Goal: Information Seeking & Learning: Understand process/instructions

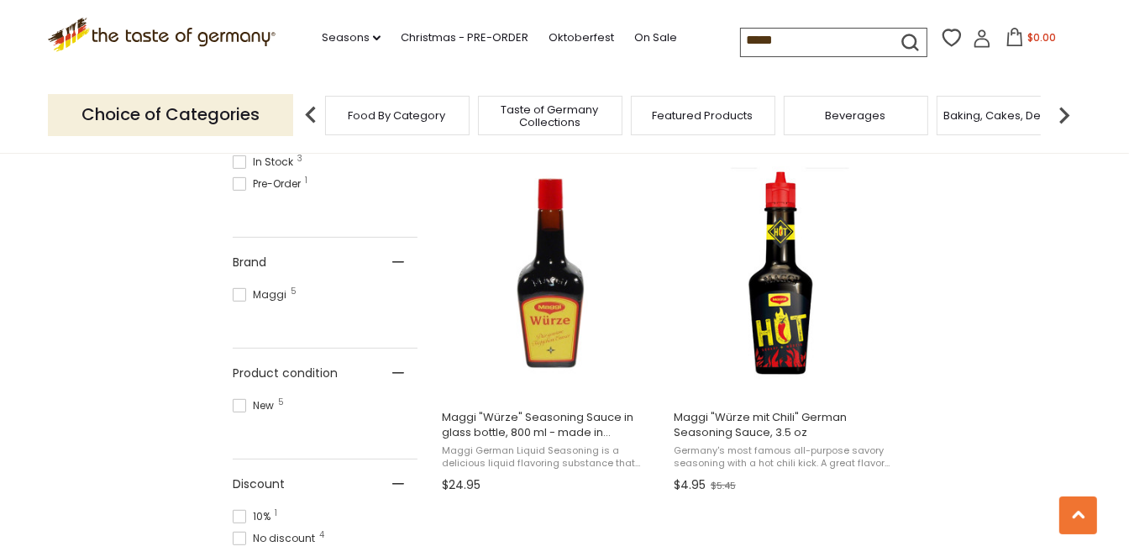
scroll to position [687, 0]
click at [741, 30] on input "*****" at bounding box center [812, 41] width 142 height 24
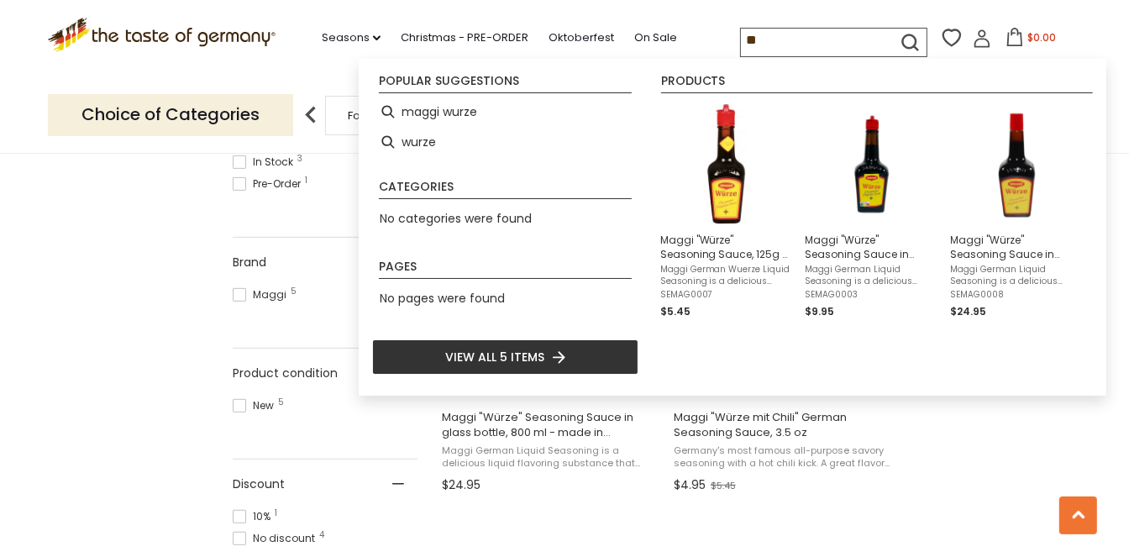
type input "*"
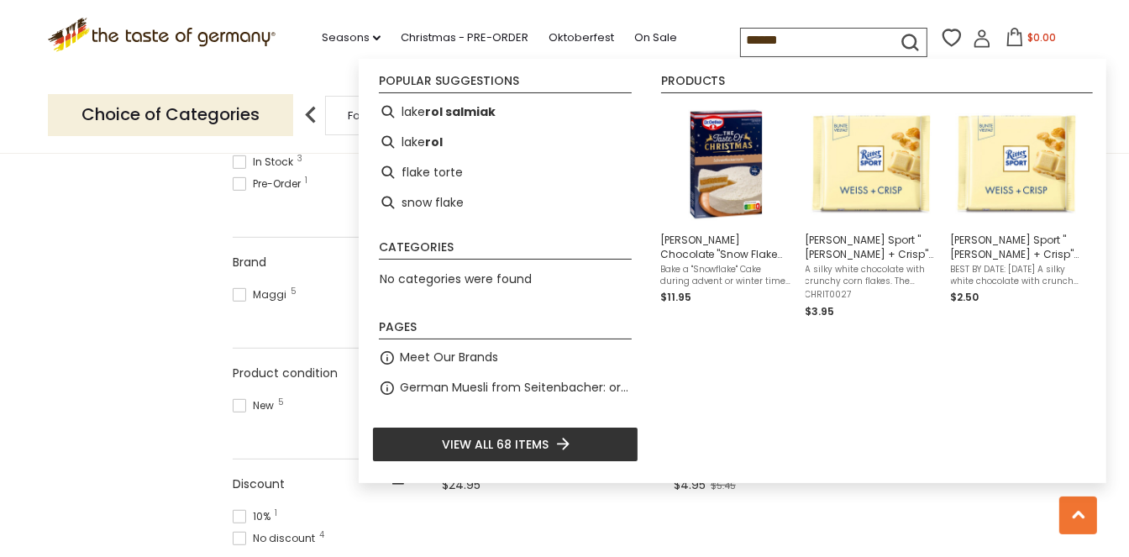
type input "*******"
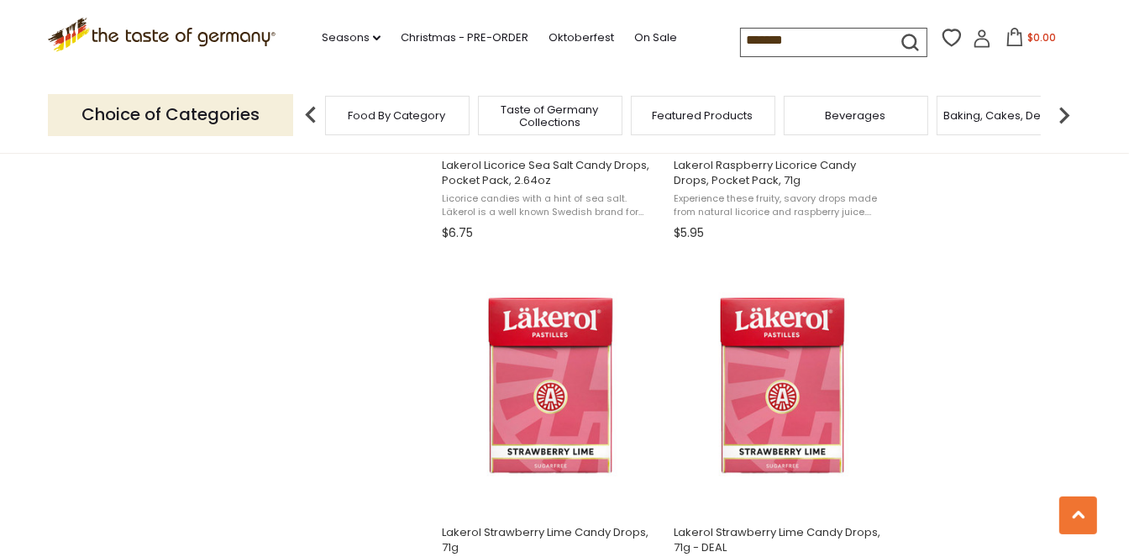
scroll to position [1146, 0]
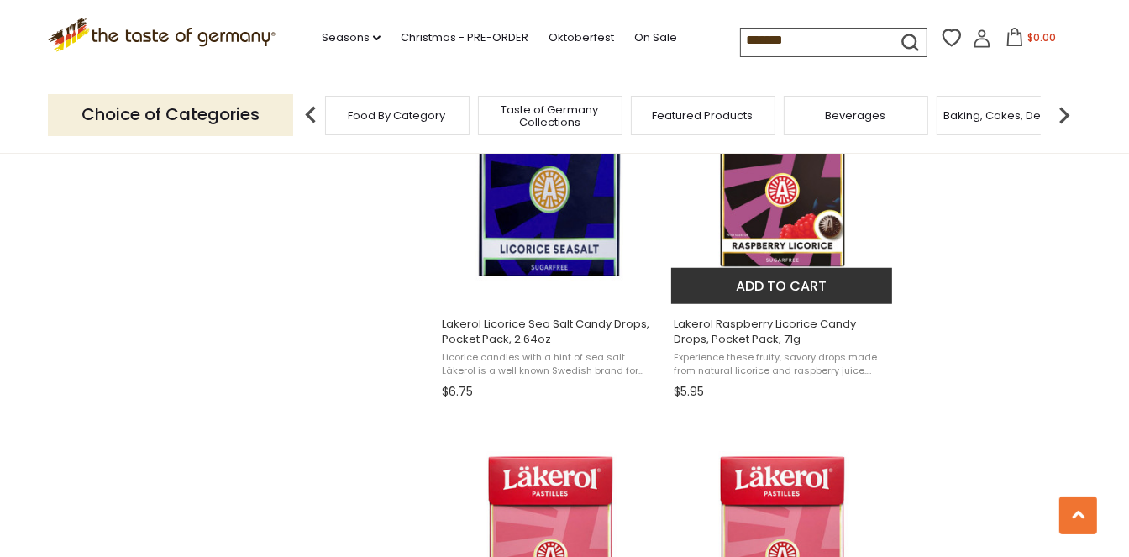
click at [765, 240] on img "Lakerol Raspberry Licorice Candy Drops, Pocket Pack, 71g" at bounding box center [782, 178] width 223 height 223
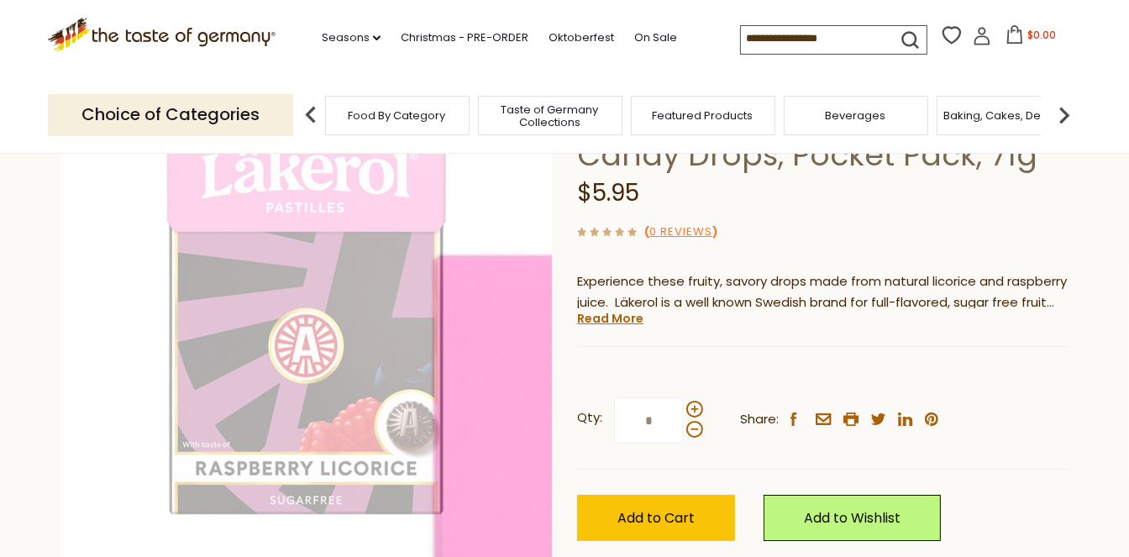
scroll to position [164, 0]
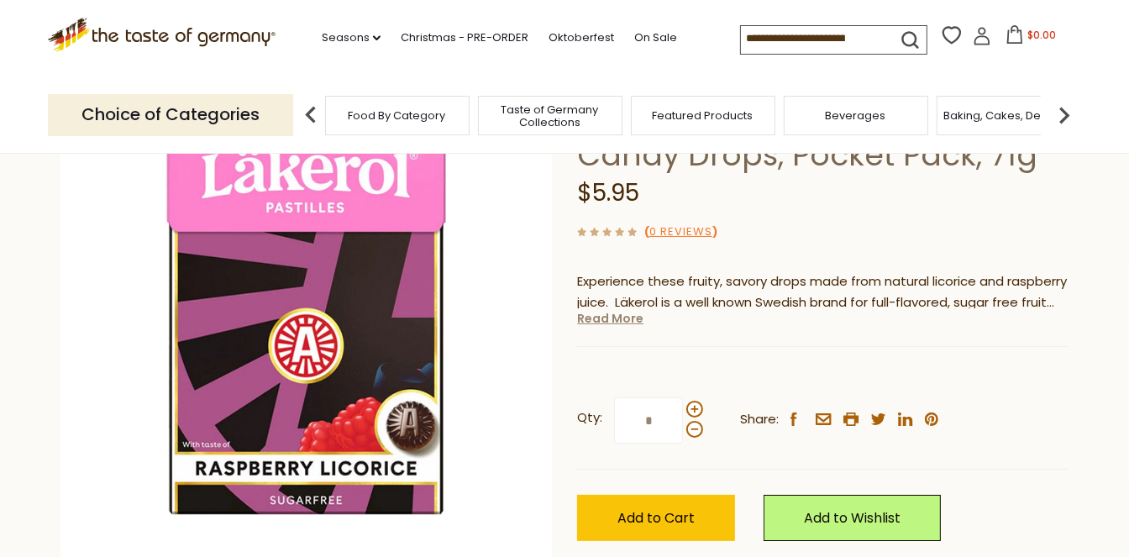
click at [599, 322] on link "Read More" at bounding box center [610, 318] width 66 height 17
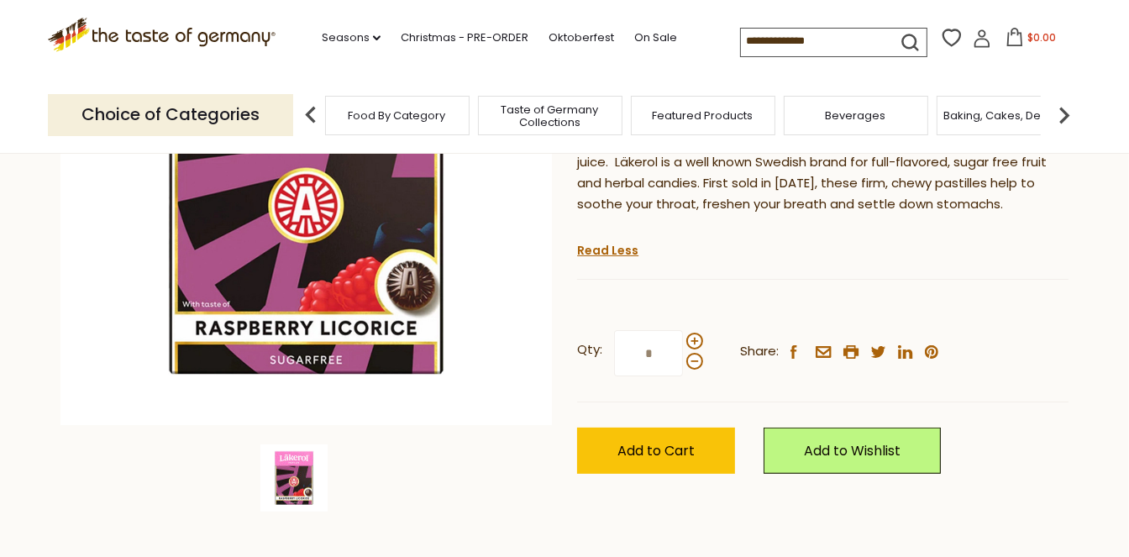
scroll to position [0, 0]
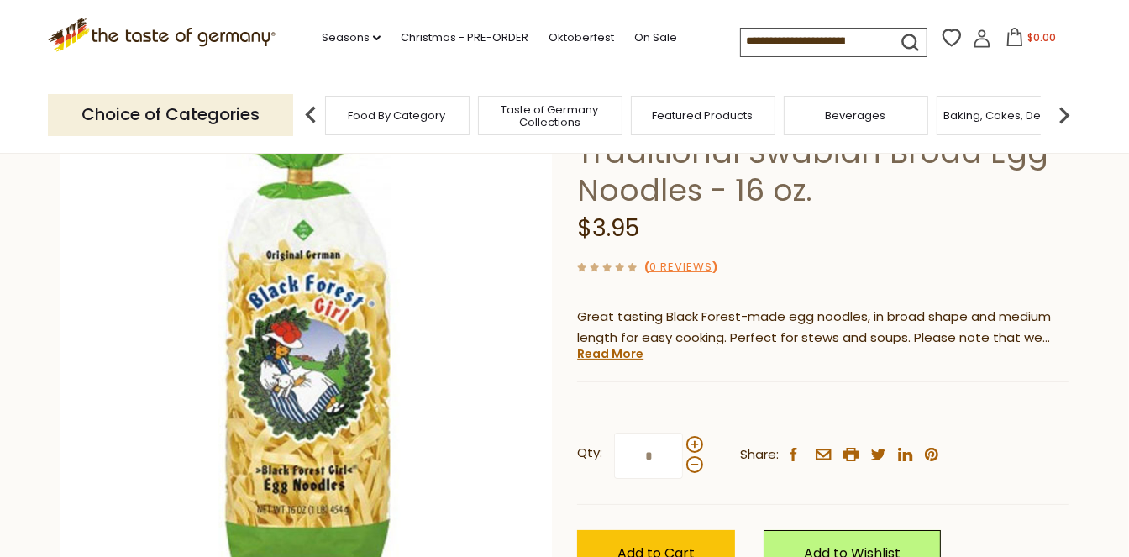
scroll to position [172, 0]
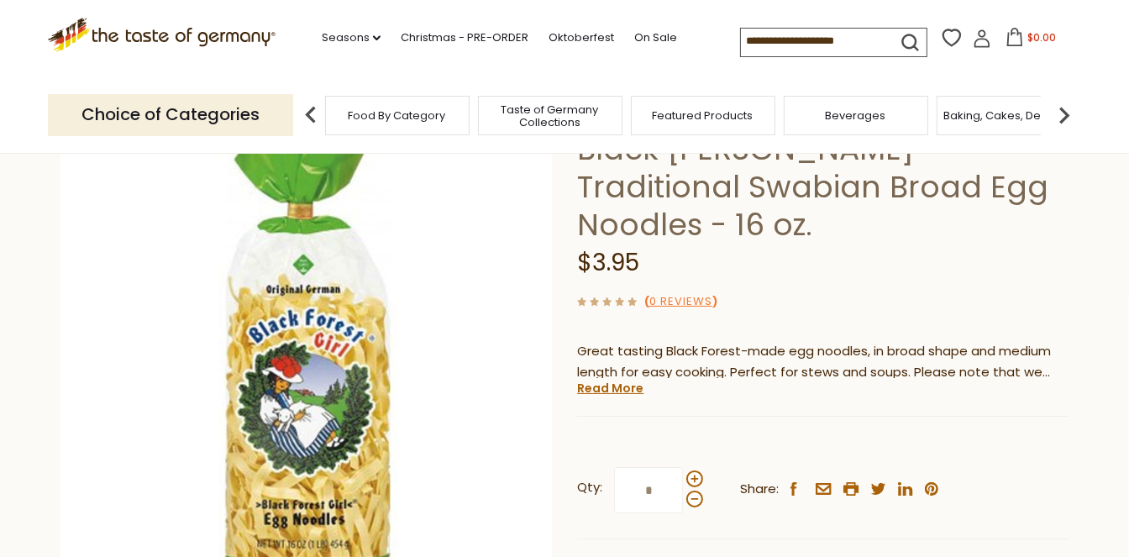
scroll to position [133, 0]
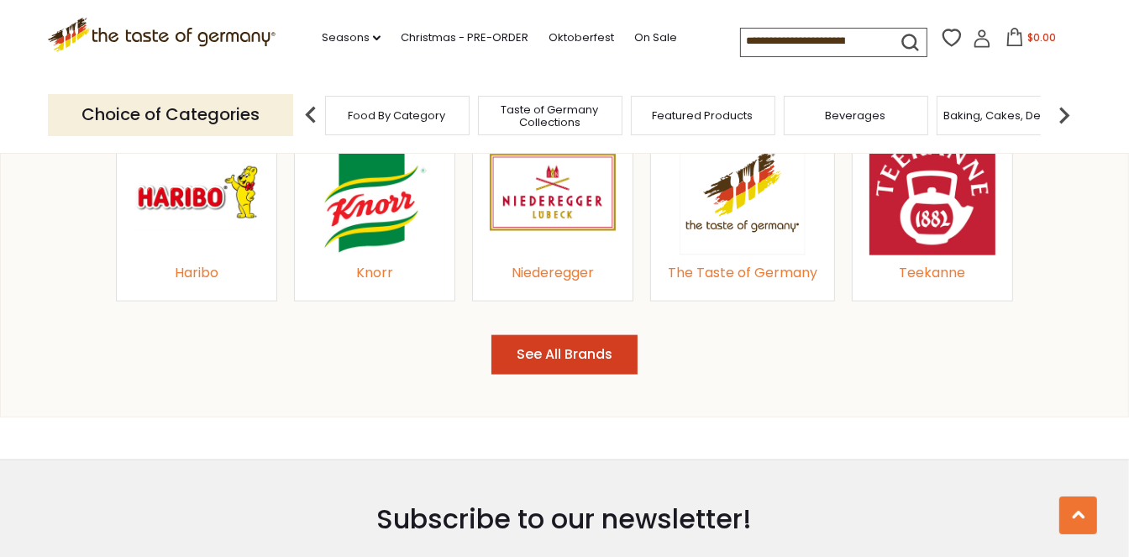
scroll to position [2446, 0]
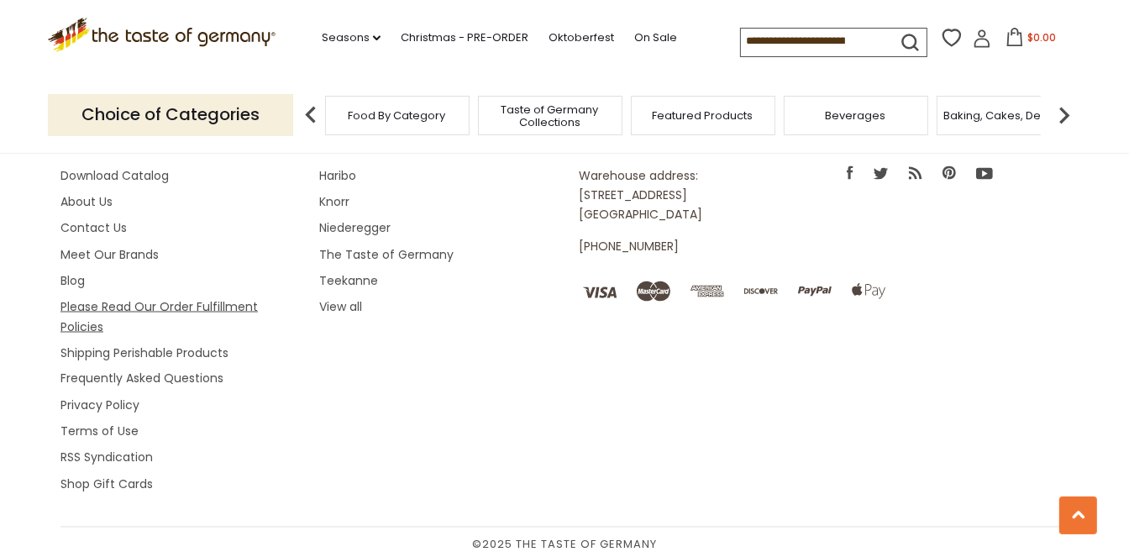
click at [237, 310] on link "Please Read Our Order Fulfillment Policies" at bounding box center [159, 316] width 197 height 36
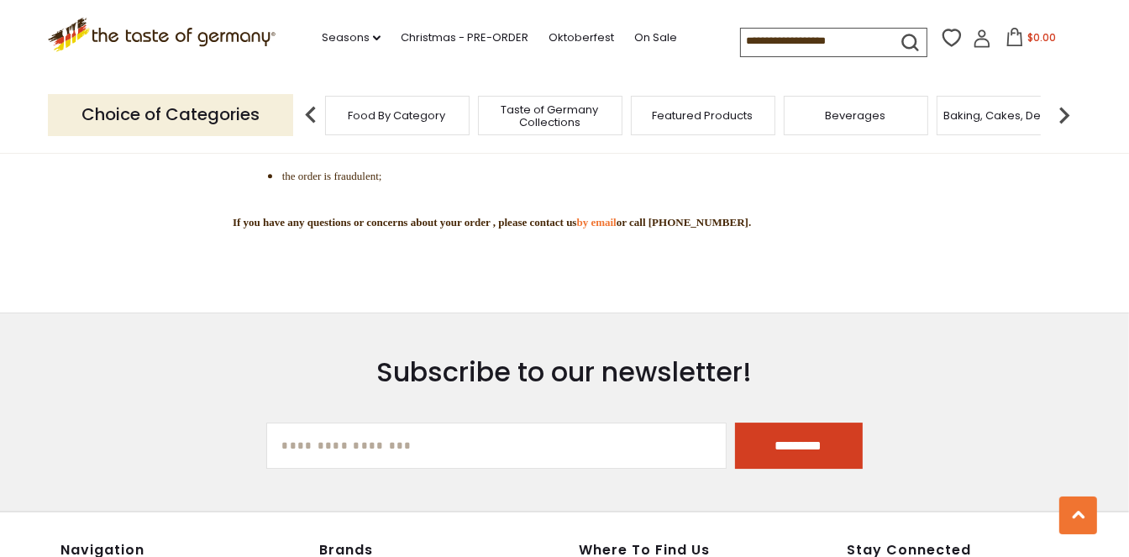
scroll to position [4692, 0]
